Goal: Task Accomplishment & Management: Use online tool/utility

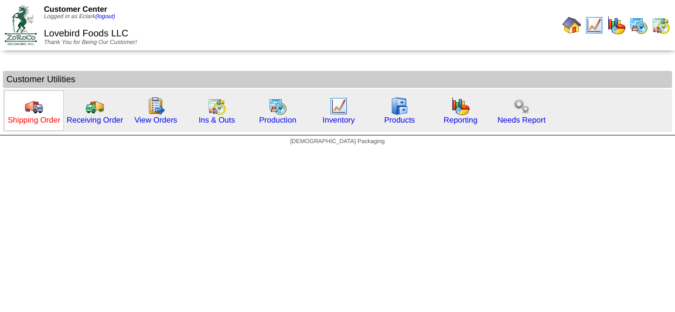
click at [39, 117] on link "Shipping Order" at bounding box center [34, 119] width 53 height 9
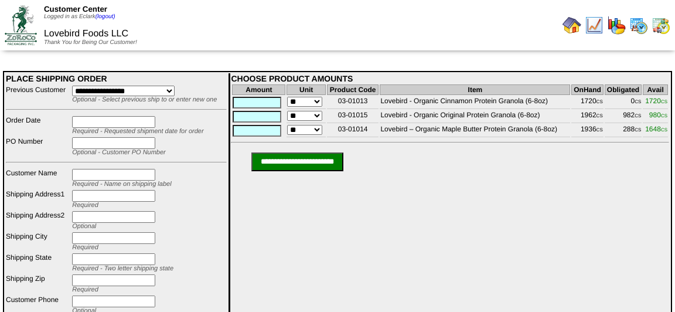
click at [22, 23] on img at bounding box center [21, 24] width 32 height 39
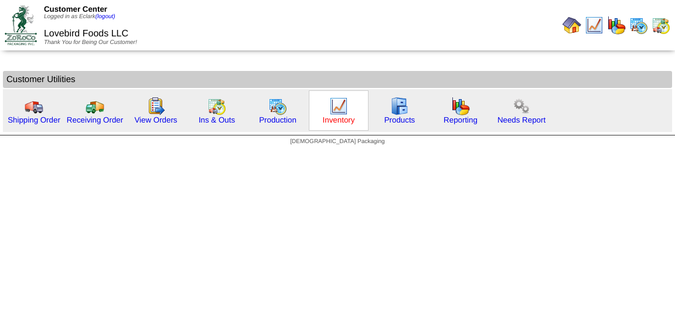
click at [335, 122] on link "Inventory" at bounding box center [339, 119] width 32 height 9
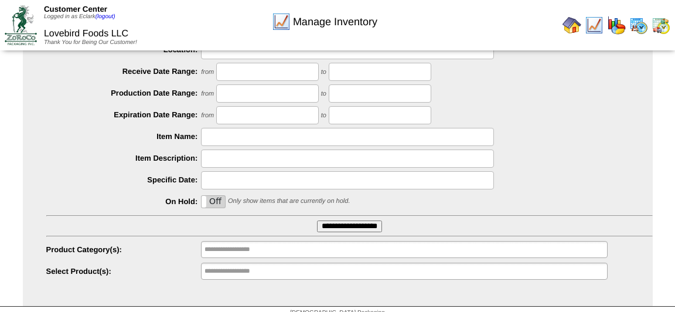
scroll to position [153, 0]
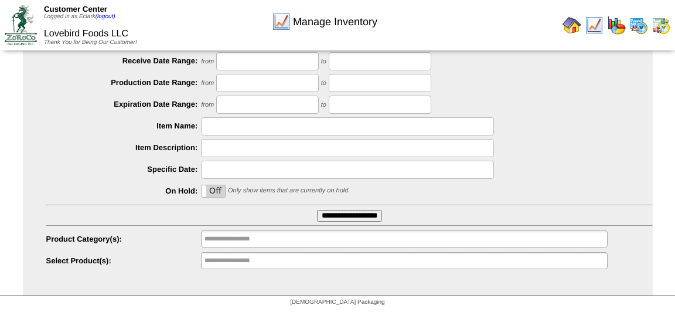
click at [337, 210] on input "**********" at bounding box center [349, 216] width 65 height 12
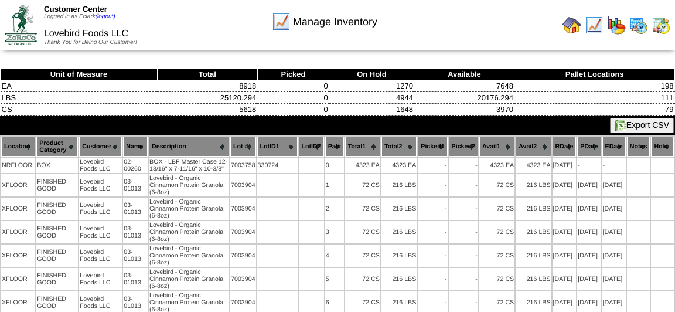
click at [645, 127] on button "Export CSV" at bounding box center [642, 125] width 64 height 15
